Goal: Answer question/provide support

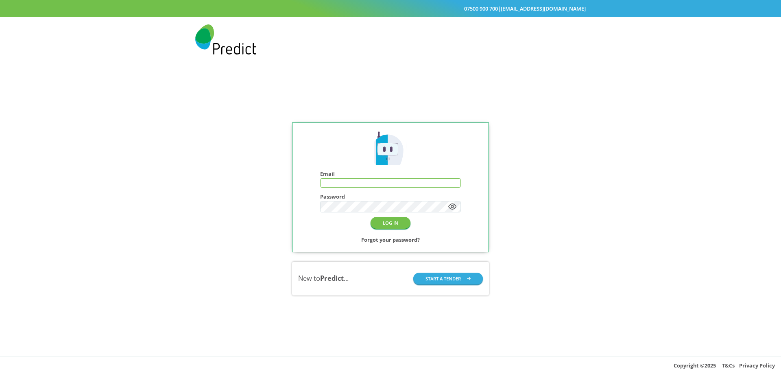
click at [342, 179] on input "text" at bounding box center [391, 183] width 140 height 9
type input "**********"
click at [394, 225] on button "LOG IN" at bounding box center [391, 223] width 40 height 12
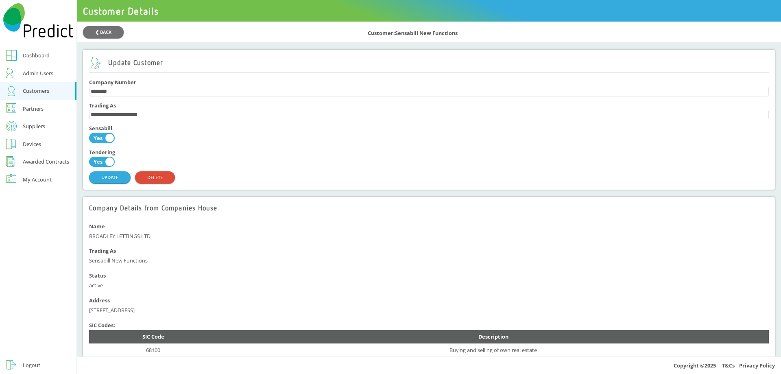
click at [37, 90] on div "Customers" at bounding box center [36, 91] width 26 height 10
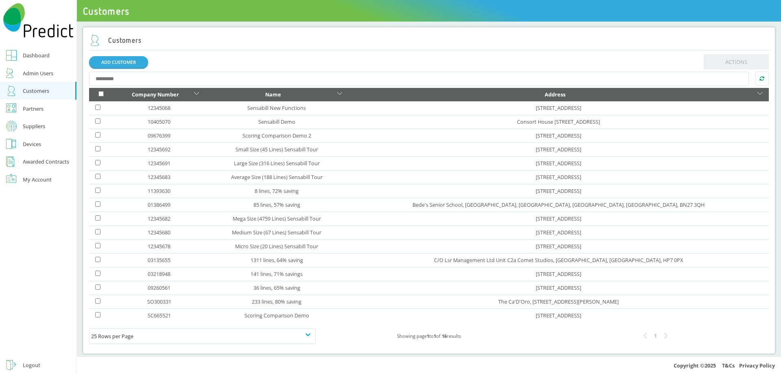
scroll to position [92, 0]
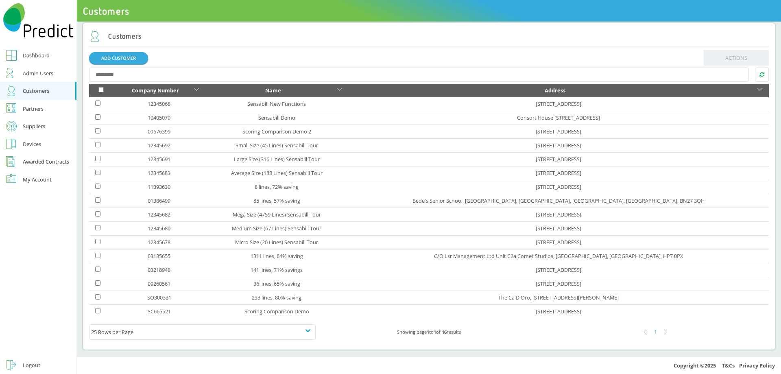
click at [270, 311] on link "Scoring Comparison Demo" at bounding box center [277, 311] width 65 height 7
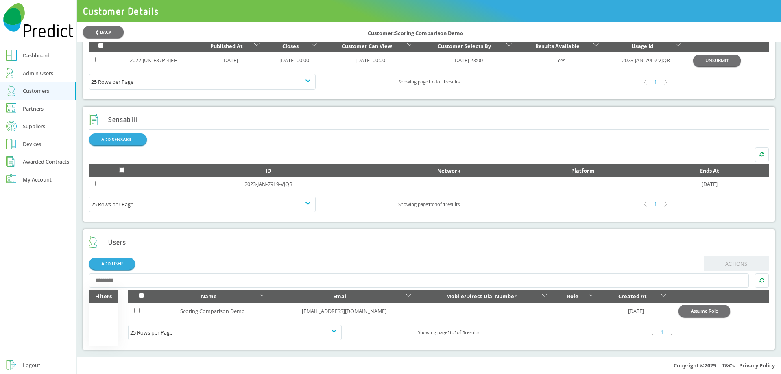
scroll to position [393, 0]
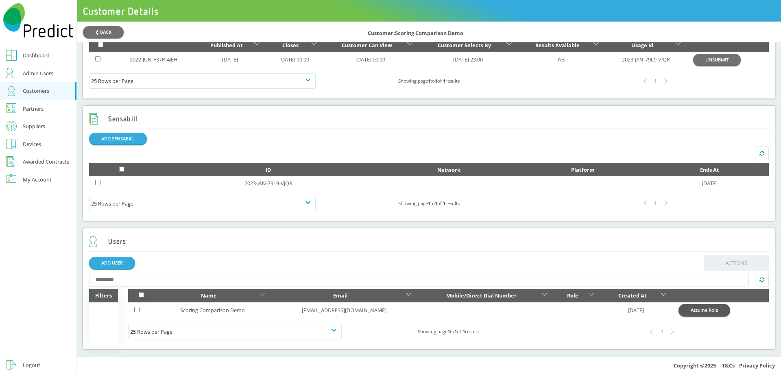
click at [721, 312] on button "Assume Role" at bounding box center [705, 310] width 52 height 12
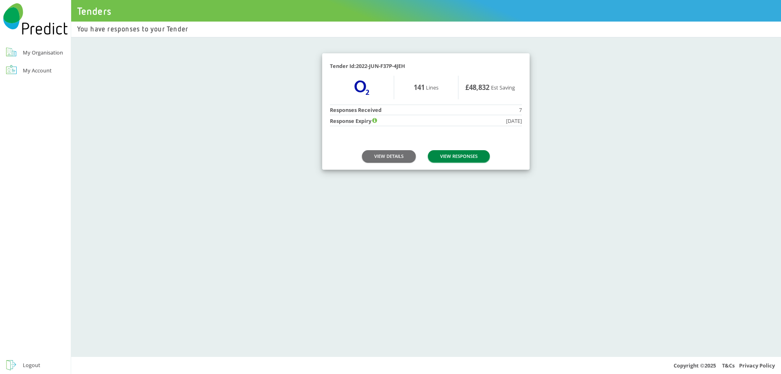
click at [461, 158] on link "VIEW RESPONSES" at bounding box center [459, 156] width 62 height 12
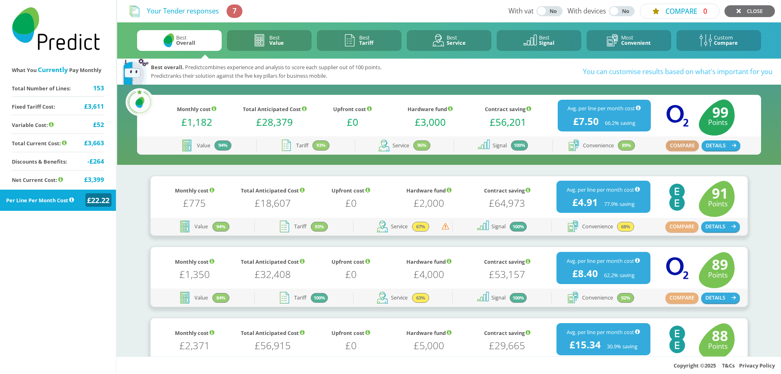
click at [688, 144] on button "COMPARE" at bounding box center [682, 145] width 33 height 11
click at [678, 232] on button "COMPARE" at bounding box center [682, 226] width 33 height 11
click at [679, 304] on div "COMPARE DETAILS" at bounding box center [696, 298] width 90 height 18
click at [680, 300] on button "COMPARE" at bounding box center [682, 298] width 33 height 11
click at [685, 8] on button "COMPARE 3" at bounding box center [680, 11] width 80 height 15
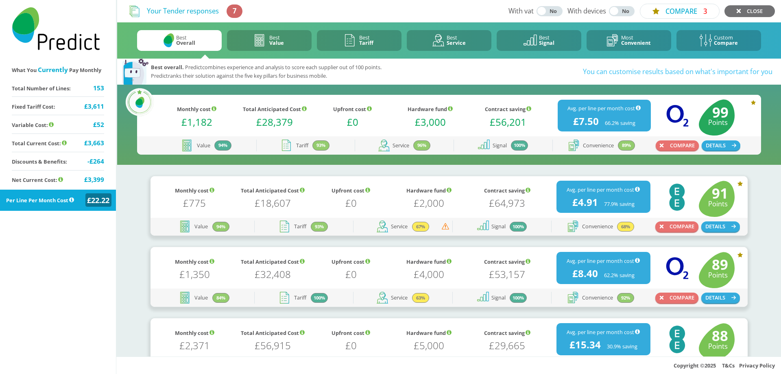
click at [281, 42] on b "Value" at bounding box center [276, 42] width 15 height 7
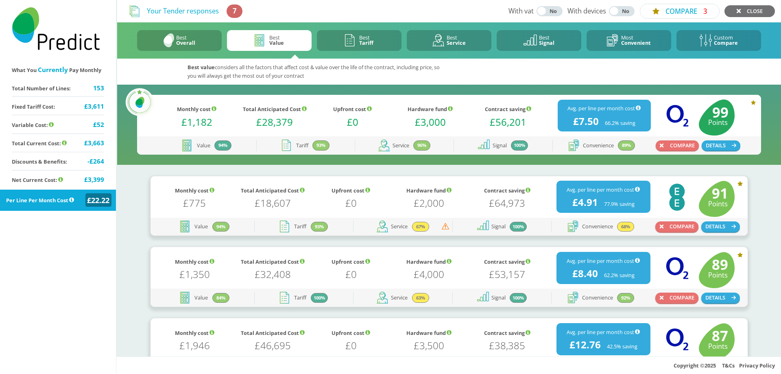
click at [367, 38] on div "Best Tariff" at bounding box center [366, 40] width 14 height 11
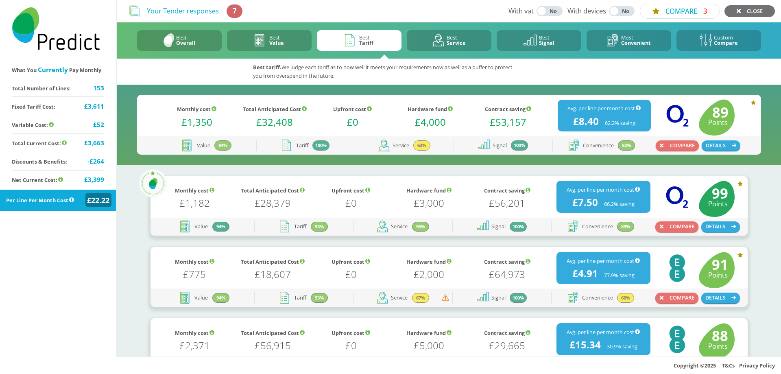
click at [725, 39] on div "Custom Compare" at bounding box center [726, 40] width 24 height 11
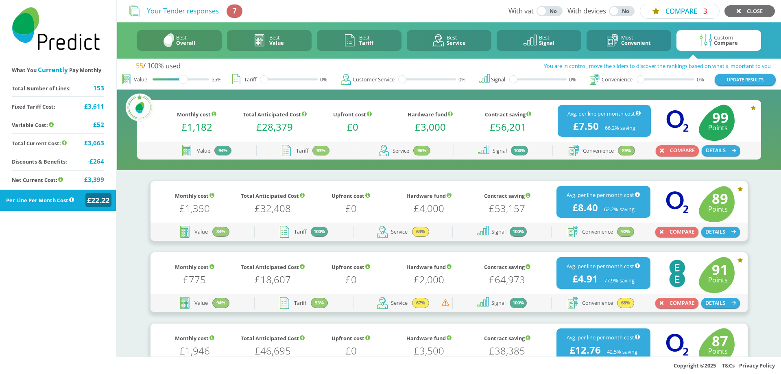
drag, startPoint x: 154, startPoint y: 81, endPoint x: 181, endPoint y: 79, distance: 26.9
click at [181, 79] on div at bounding box center [183, 79] width 9 height 9
drag, startPoint x: 264, startPoint y: 80, endPoint x: 281, endPoint y: 81, distance: 17.1
click at [281, 81] on div at bounding box center [284, 79] width 9 height 9
click at [401, 78] on div at bounding box center [405, 79] width 9 height 9
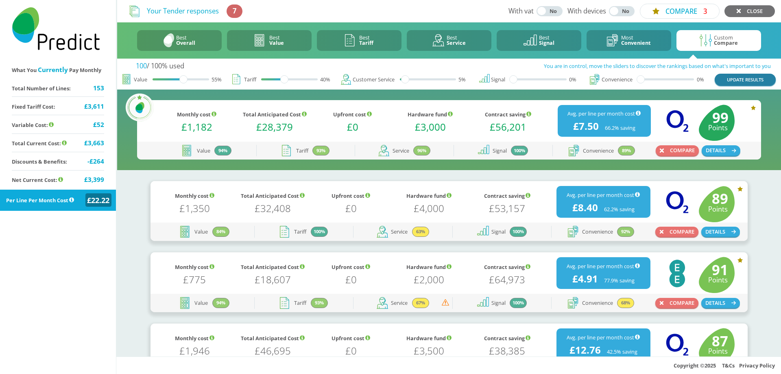
click at [722, 84] on button "UPDATE RESULTS" at bounding box center [745, 80] width 61 height 12
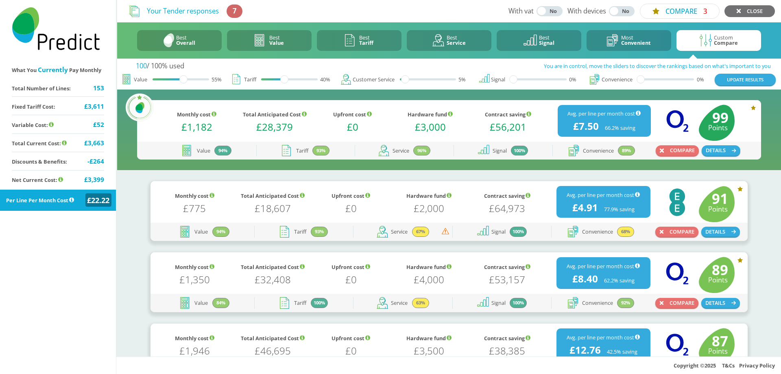
click at [197, 40] on button "Best Overall" at bounding box center [179, 40] width 85 height 21
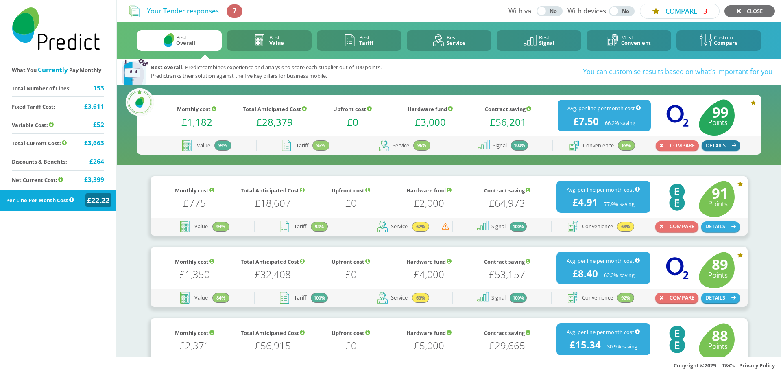
click at [713, 147] on button "DETAILS" at bounding box center [721, 145] width 39 height 11
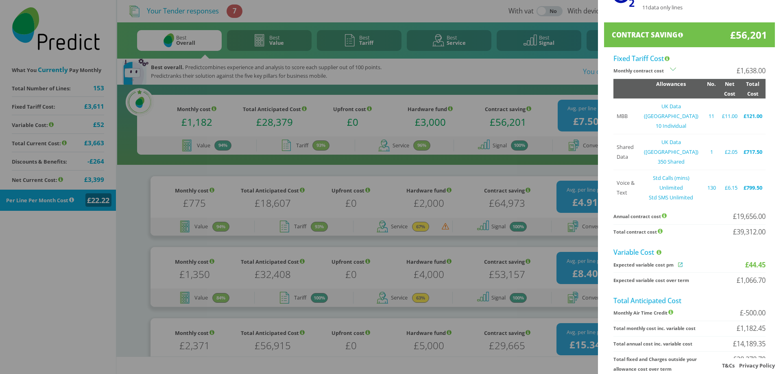
scroll to position [81, 0]
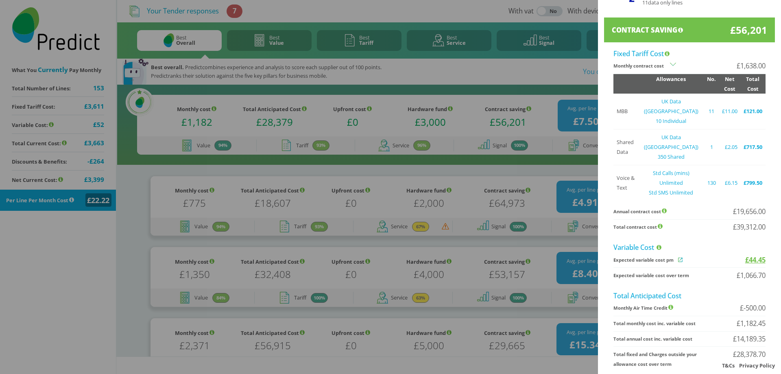
click at [748, 255] on span "£44.45" at bounding box center [756, 260] width 20 height 10
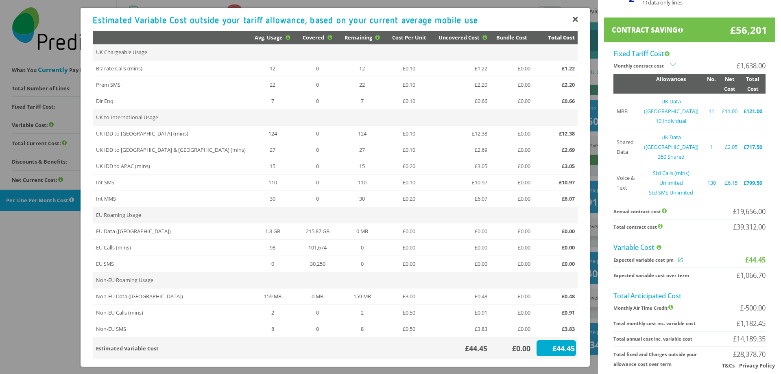
click at [685, 220] on li "Total contract cost £39,312.00" at bounding box center [690, 227] width 152 height 15
click at [516, 348] on div "£0.00" at bounding box center [513, 349] width 39 height 10
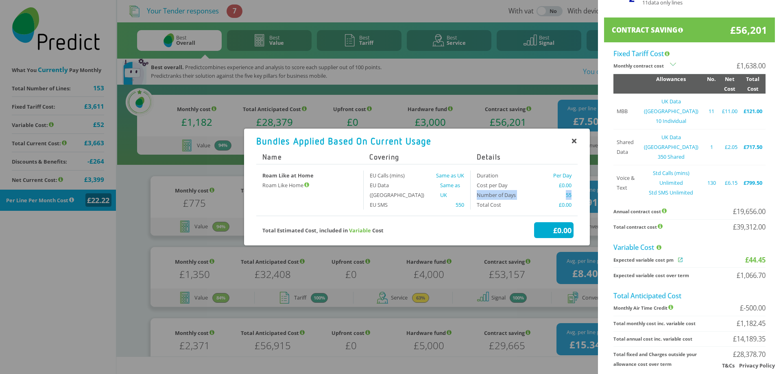
drag, startPoint x: 478, startPoint y: 197, endPoint x: 578, endPoint y: 195, distance: 100.5
click at [578, 195] on div "Bundles Applied Based On Current Usage Name Covering Details Roam Like at Home …" at bounding box center [417, 187] width 346 height 117
click at [578, 203] on div "Duration Per Day Cost per Day £0.00 Number of Days 55 Total Cost £0.00" at bounding box center [524, 190] width 107 height 39
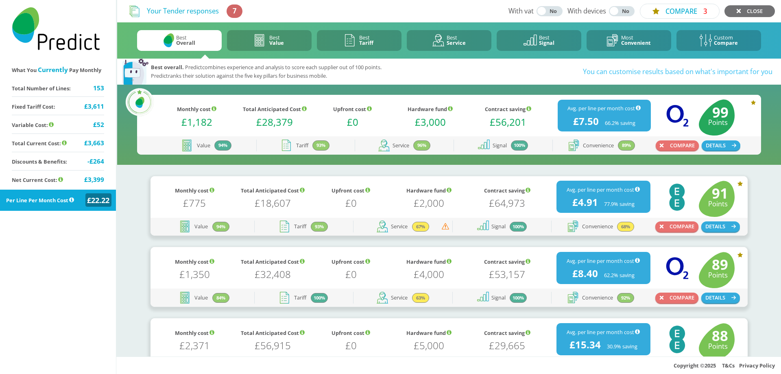
scroll to position [0, 0]
click at [723, 146] on button "DETAILS" at bounding box center [721, 145] width 39 height 11
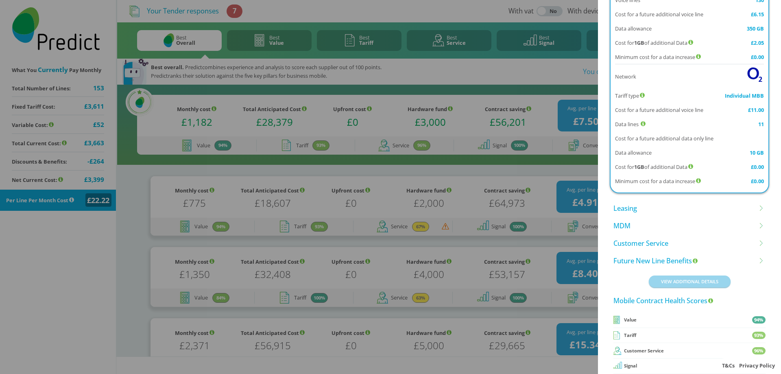
scroll to position [692, 0]
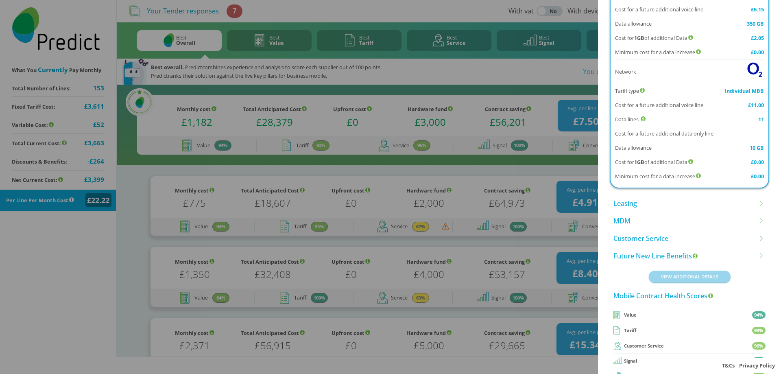
click at [646, 230] on li "Customer Service" at bounding box center [690, 239] width 152 height 18
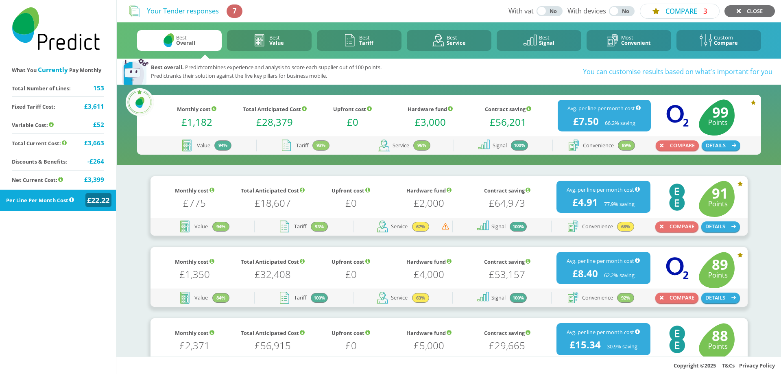
scroll to position [0, 0]
click at [736, 9] on link "CLOSE" at bounding box center [750, 11] width 50 height 12
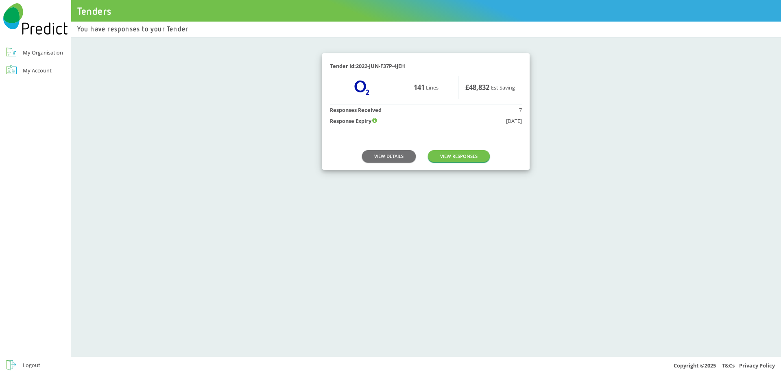
click at [28, 365] on div "Logout" at bounding box center [32, 365] width 18 height 10
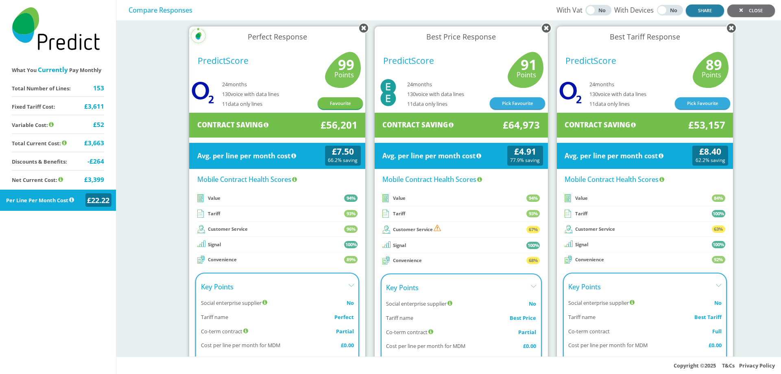
click at [697, 14] on button "SHARE" at bounding box center [705, 10] width 38 height 12
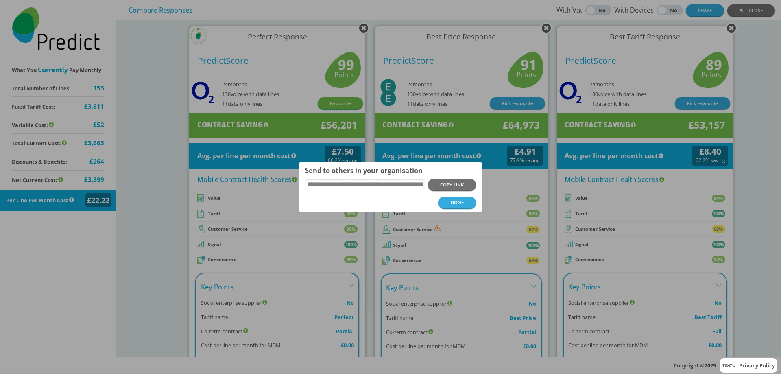
click at [745, 208] on div "**********" at bounding box center [390, 187] width 781 height 374
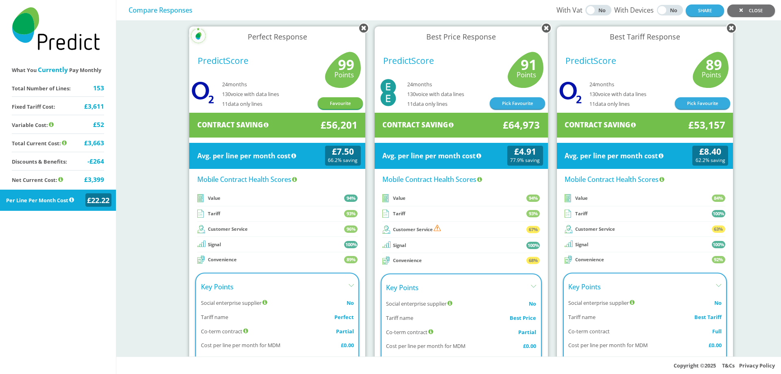
click at [349, 286] on icon at bounding box center [351, 286] width 5 height 5
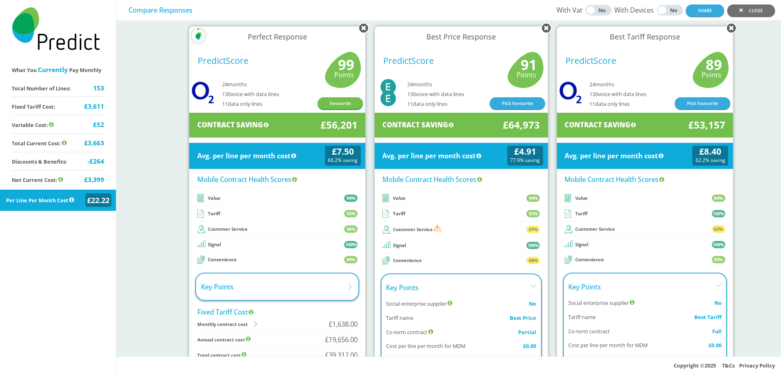
click at [501, 282] on div "Key Points" at bounding box center [461, 289] width 150 height 14
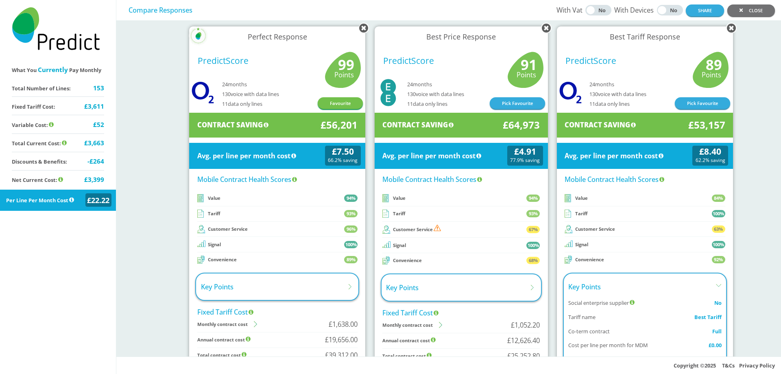
click at [569, 287] on div "Key Points" at bounding box center [645, 289] width 153 height 14
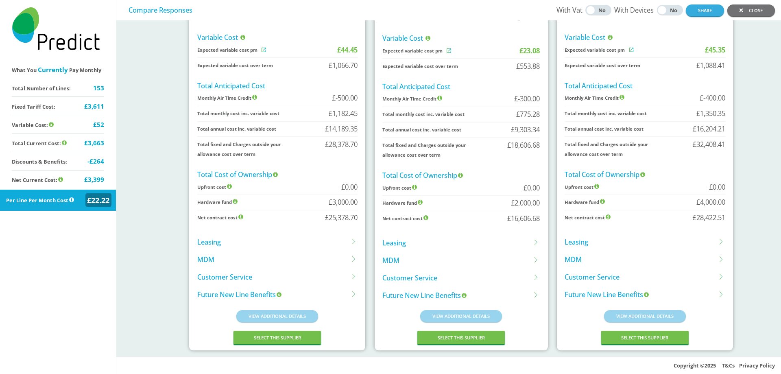
scroll to position [340, 0]
click at [272, 278] on li "Customer Service" at bounding box center [277, 277] width 160 height 18
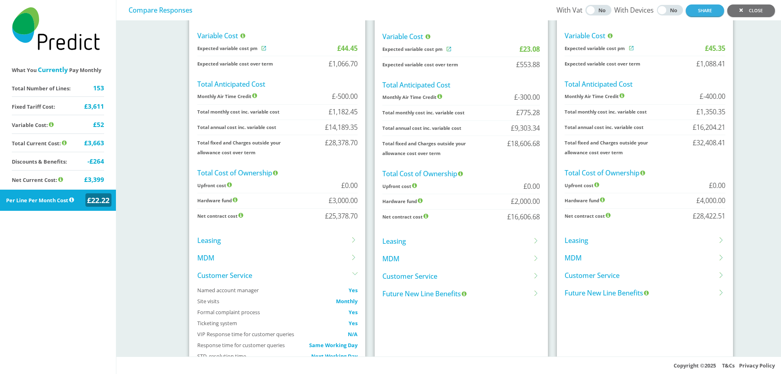
click at [427, 272] on li "Customer Service" at bounding box center [462, 276] width 158 height 18
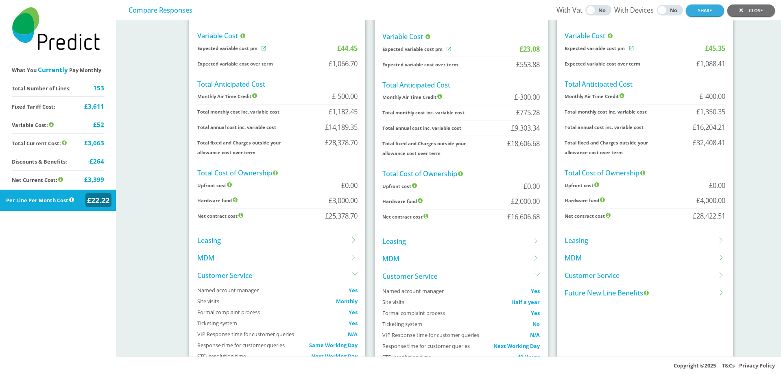
click at [565, 271] on li "Customer Service" at bounding box center [645, 276] width 160 height 18
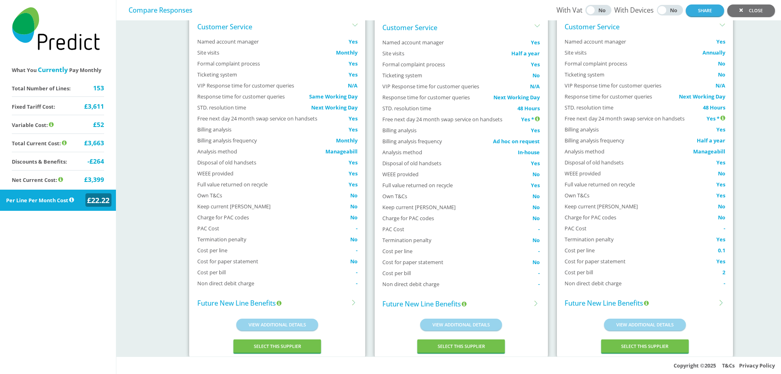
scroll to position [599, 0]
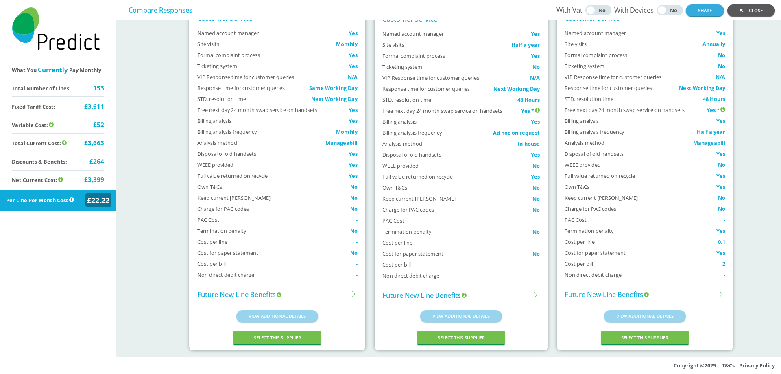
click at [740, 11] on icon "button" at bounding box center [741, 10] width 3 height 3
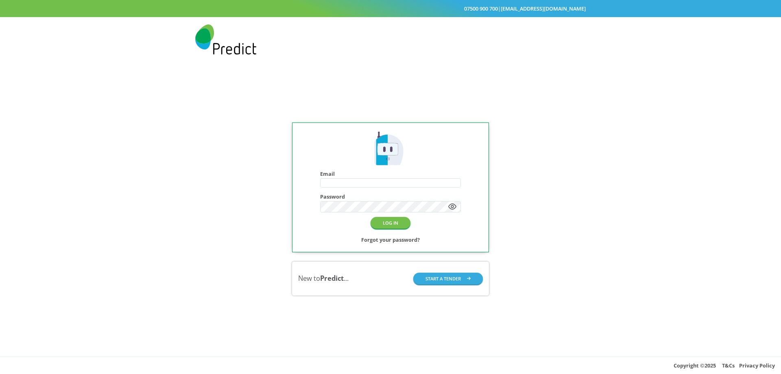
click at [337, 179] on input "text" at bounding box center [391, 183] width 140 height 9
type input "**********"
click at [387, 225] on button "LOG IN" at bounding box center [391, 223] width 40 height 12
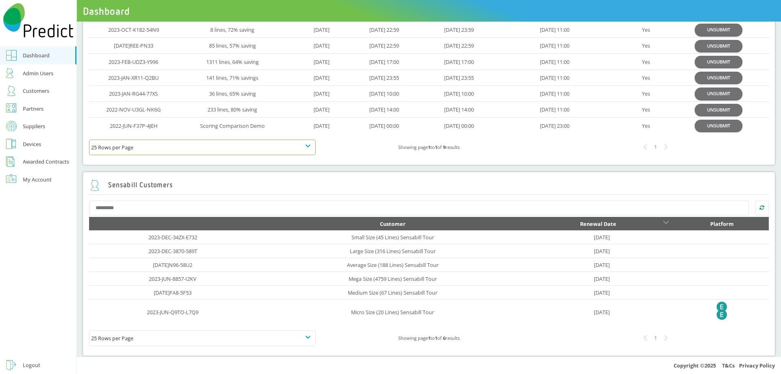
scroll to position [99, 0]
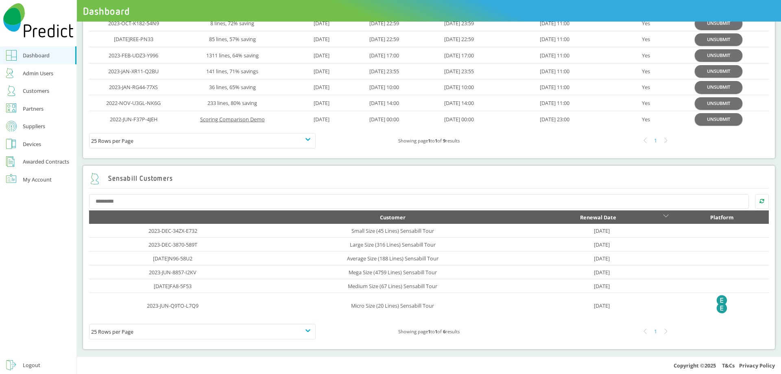
click at [234, 119] on link "Scoring Comparison Demo" at bounding box center [232, 119] width 65 height 7
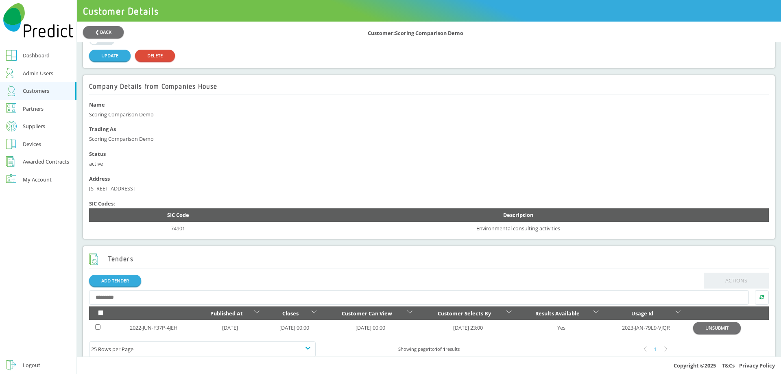
scroll to position [163, 0]
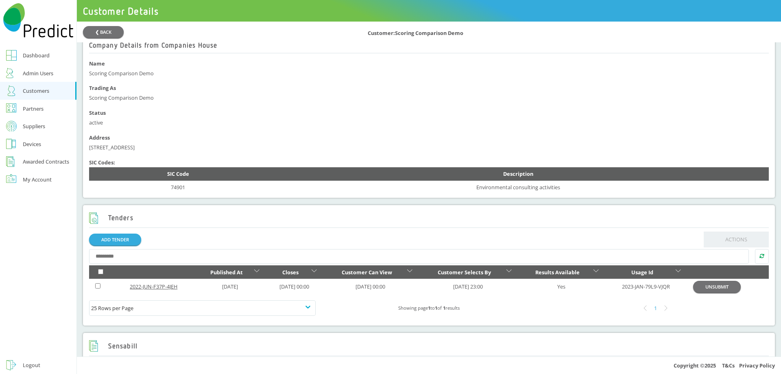
click at [151, 290] on link "2022-JUN-F37P-4JEH" at bounding box center [154, 286] width 48 height 7
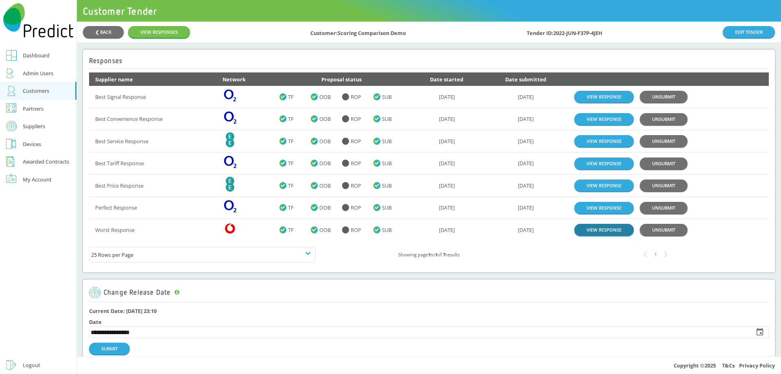
click at [582, 232] on link "VIEW RESPONSE" at bounding box center [604, 230] width 59 height 12
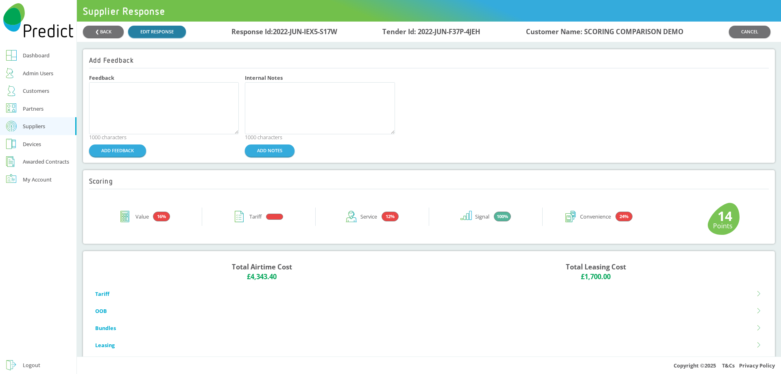
click at [155, 31] on link "EDIT RESPONSE" at bounding box center [157, 32] width 58 height 12
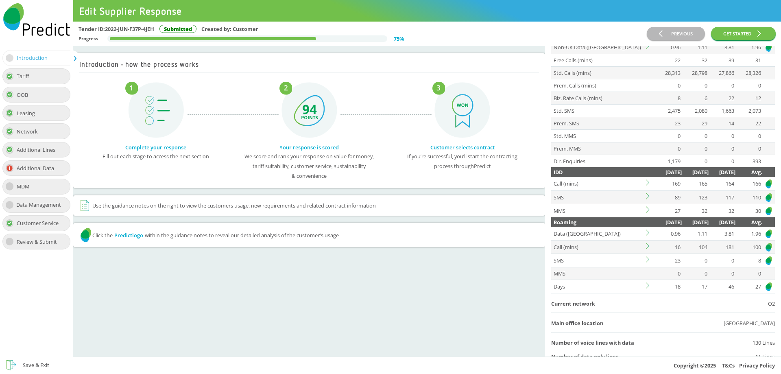
scroll to position [81, 0]
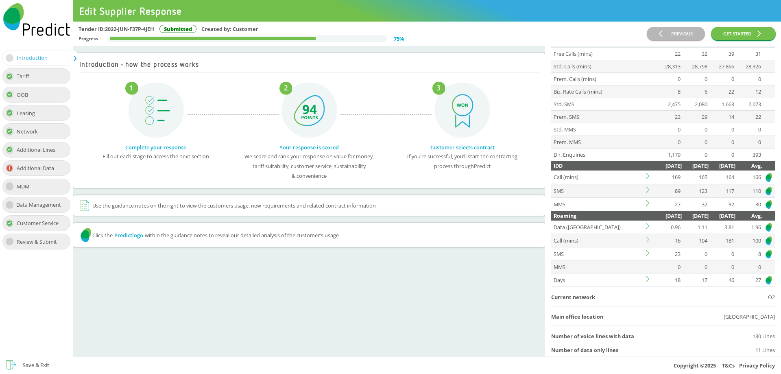
click at [648, 279] on icon at bounding box center [649, 279] width 6 height 6
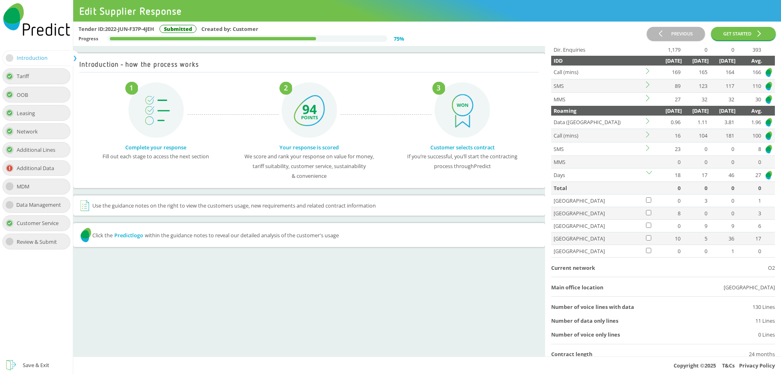
scroll to position [203, 0]
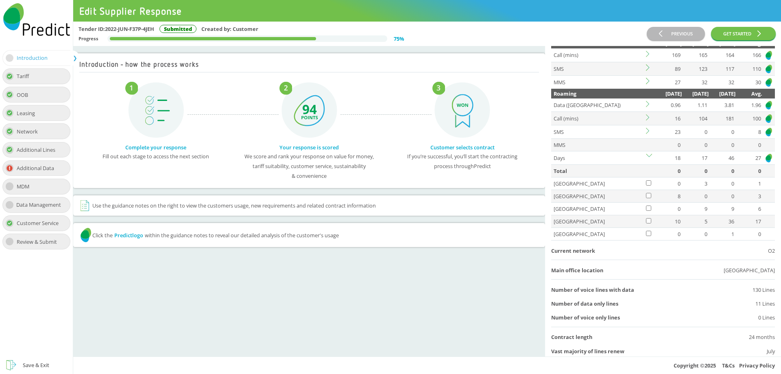
click at [765, 159] on img at bounding box center [769, 158] width 8 height 10
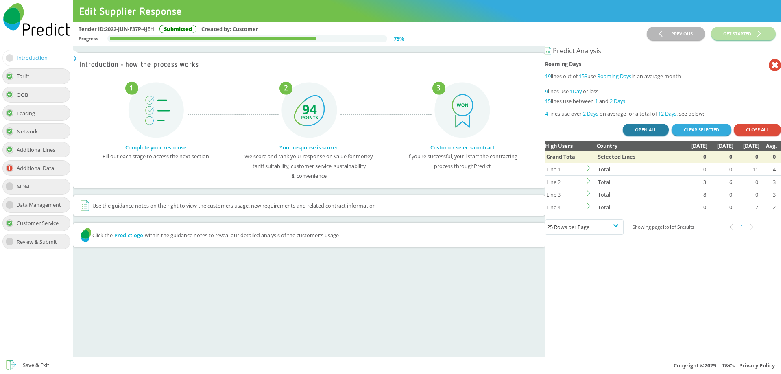
click at [645, 133] on button "OPEN ALL" at bounding box center [646, 130] width 46 height 12
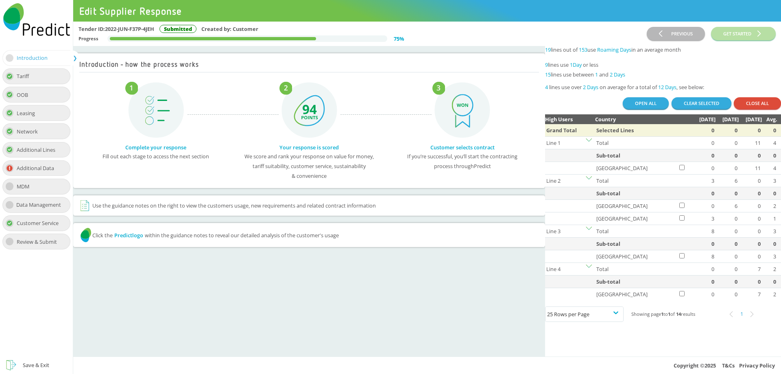
scroll to position [41, 0]
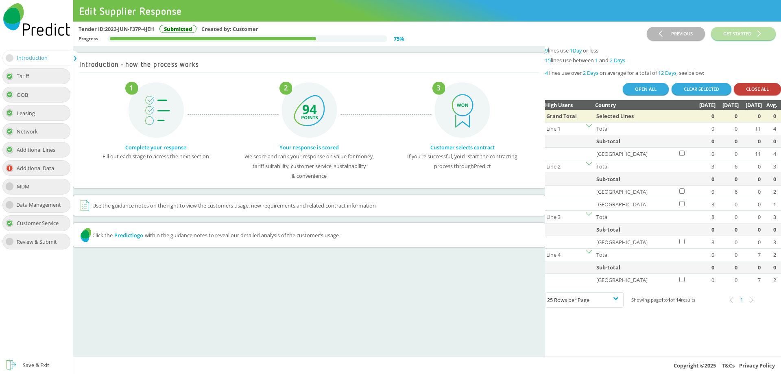
click at [757, 92] on button "CLOSE ALL" at bounding box center [757, 89] width 47 height 12
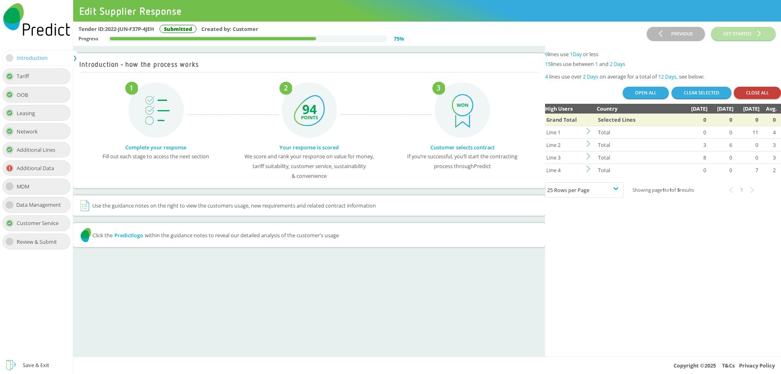
click at [736, 91] on button "CLOSE ALL" at bounding box center [757, 93] width 47 height 12
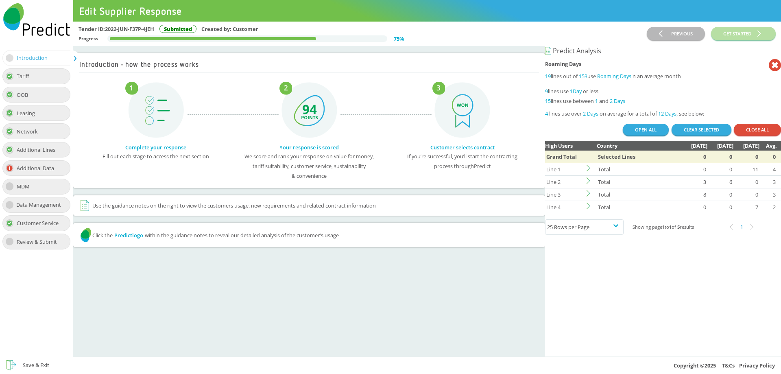
click at [771, 66] on icon at bounding box center [775, 65] width 12 height 12
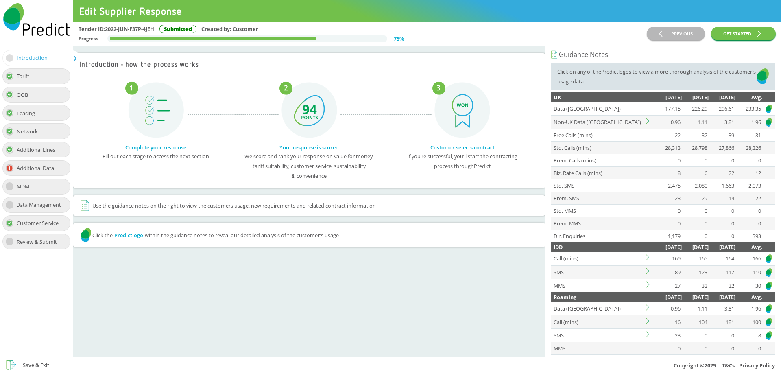
click at [650, 121] on icon at bounding box center [649, 121] width 6 height 6
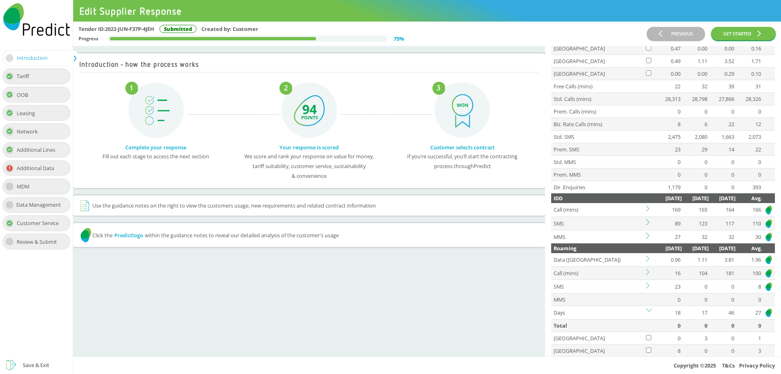
scroll to position [122, 0]
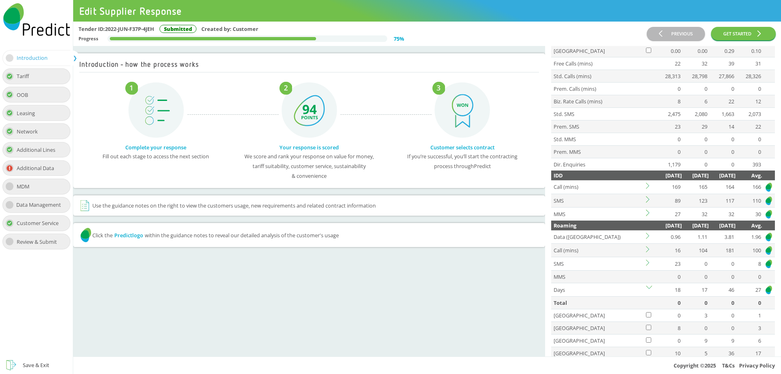
click at [649, 186] on icon at bounding box center [647, 186] width 3 height 6
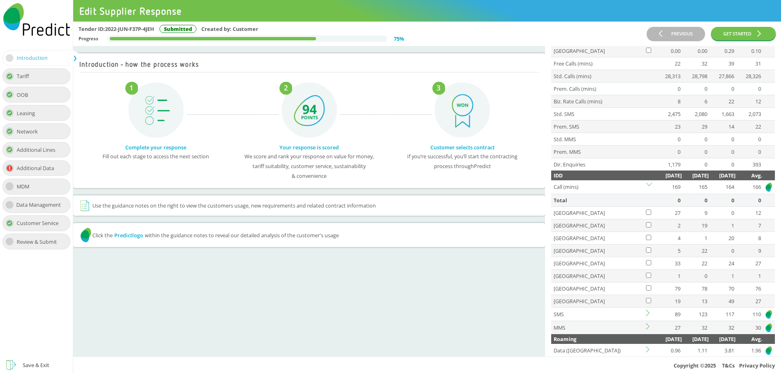
click at [649, 186] on icon at bounding box center [649, 186] width 6 height 6
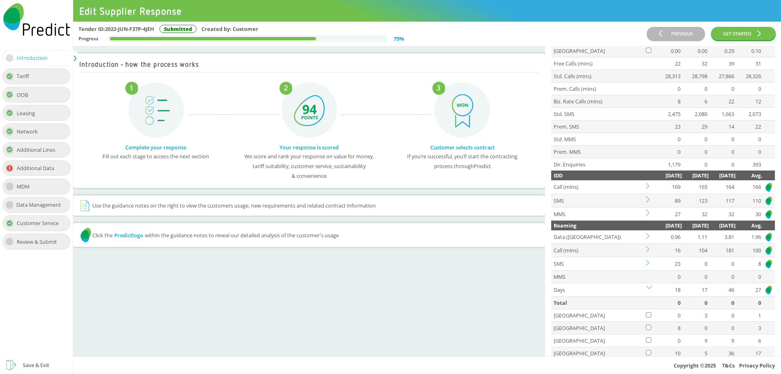
click at [28, 78] on div "Tariff" at bounding box center [26, 76] width 18 height 10
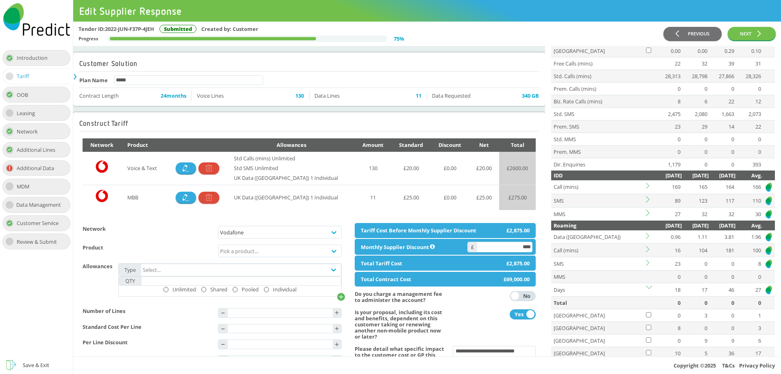
click at [35, 98] on div "OOB" at bounding box center [36, 95] width 68 height 16
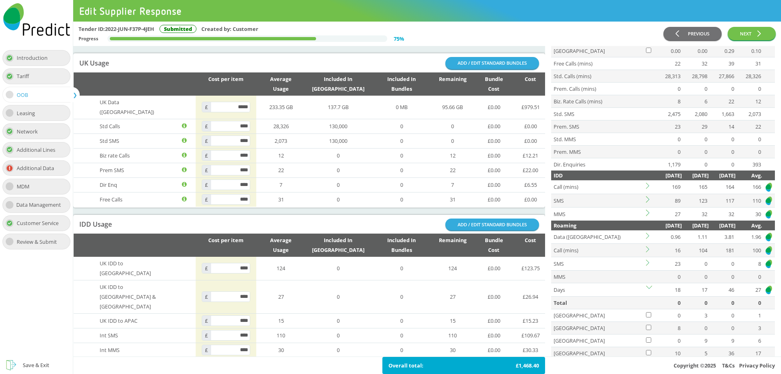
click at [31, 132] on div "Network" at bounding box center [30, 132] width 27 height 10
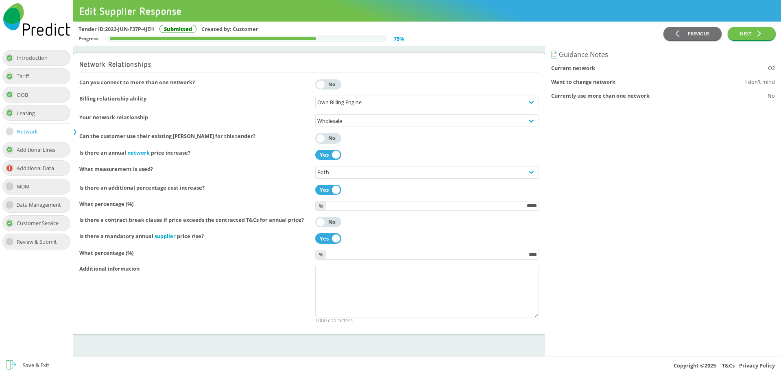
scroll to position [0, 0]
click at [38, 152] on div "Additional Lines" at bounding box center [39, 150] width 45 height 10
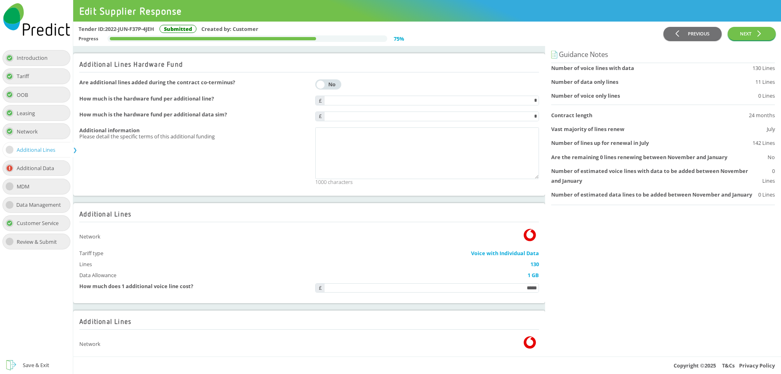
click at [25, 170] on div "Additional Data" at bounding box center [39, 168] width 44 height 10
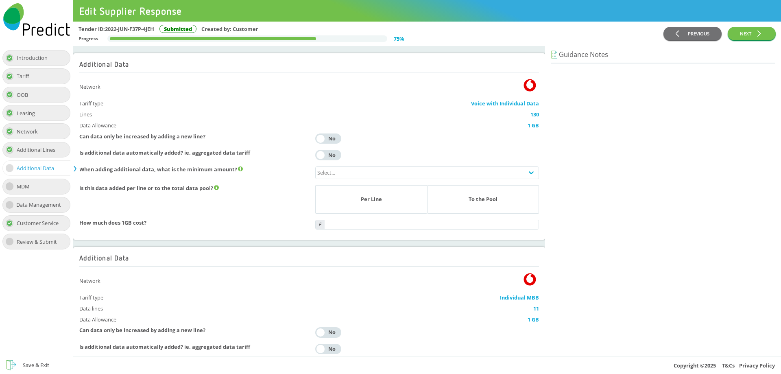
click at [35, 227] on div "Customer Service" at bounding box center [41, 223] width 48 height 10
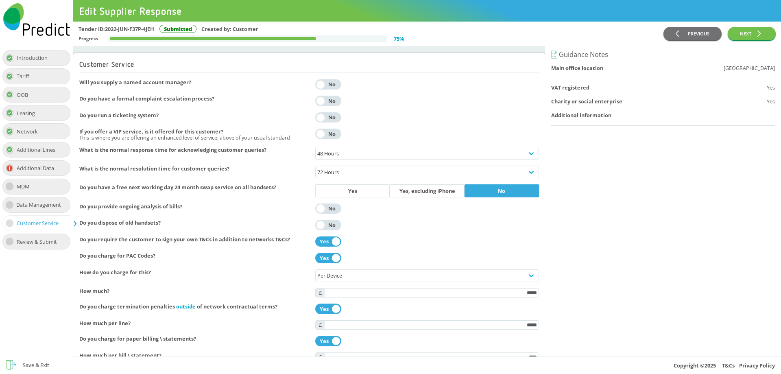
click at [38, 77] on div "Tariff" at bounding box center [36, 76] width 68 height 16
